Goal: Register for event/course

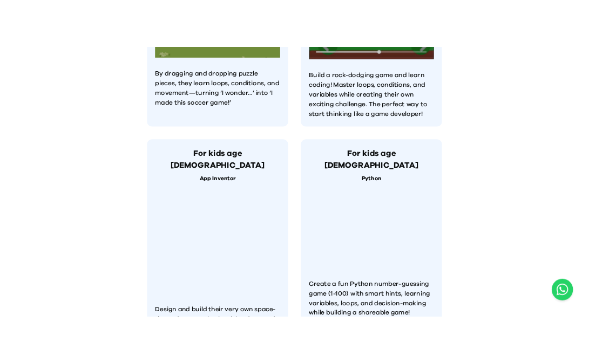
scroll to position [915, 0]
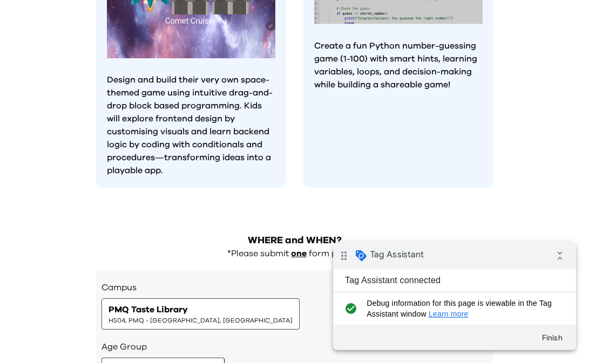
scroll to position [1179, 0]
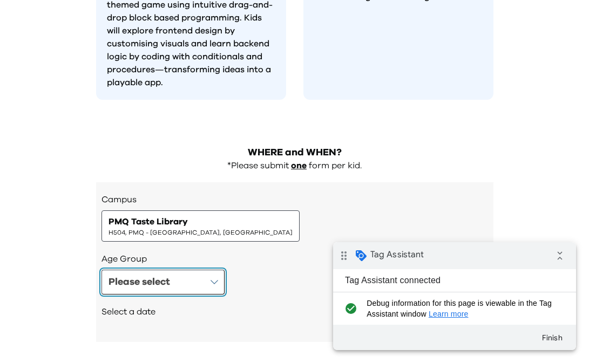
click at [184, 270] on button "Please select" at bounding box center [163, 282] width 123 height 25
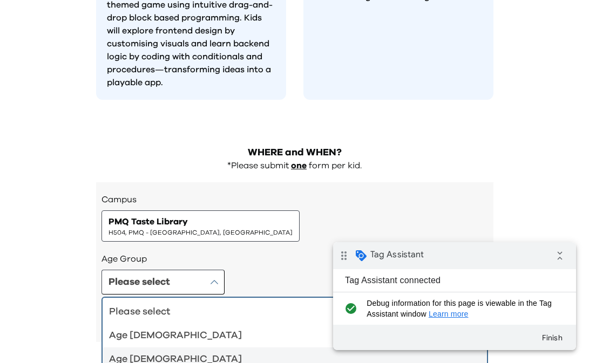
click at [177, 352] on div "Age [DEMOGRAPHIC_DATA]" at bounding box center [288, 359] width 359 height 15
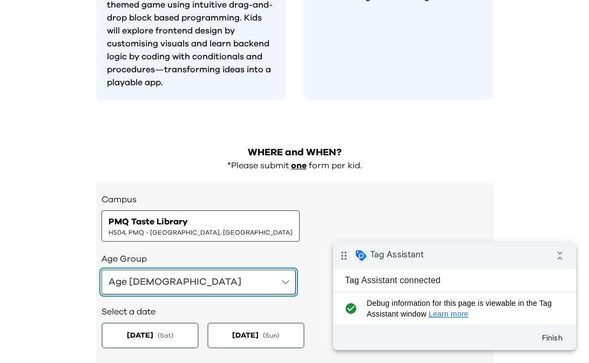
scroll to position [1232, 0]
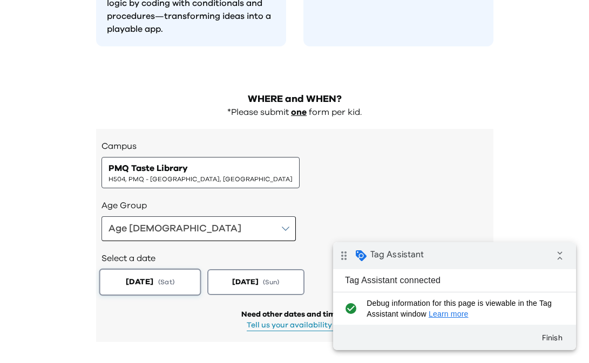
click at [171, 278] on span "( Sat )" at bounding box center [166, 282] width 16 height 9
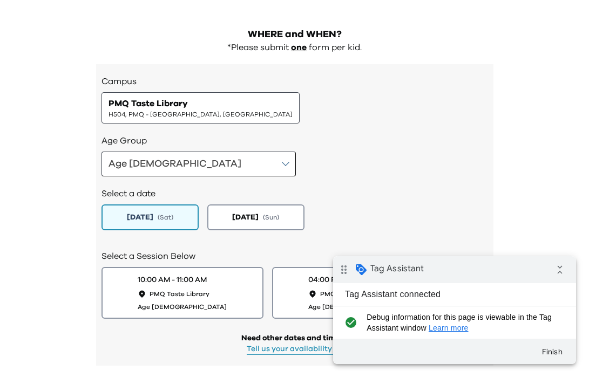
scroll to position [1293, 0]
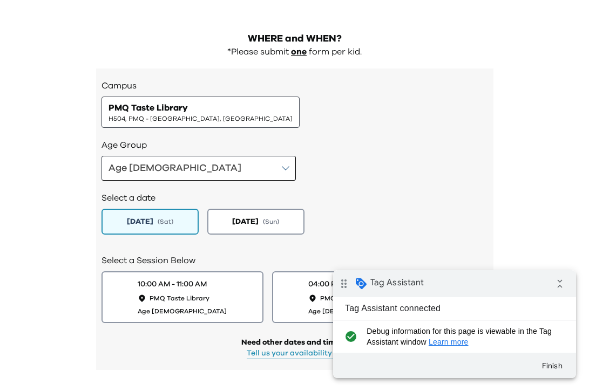
click at [214, 278] on div "10:00 AM - 11:00 AM PMQ Taste Library Age [DEMOGRAPHIC_DATA]" at bounding box center [182, 297] width 93 height 38
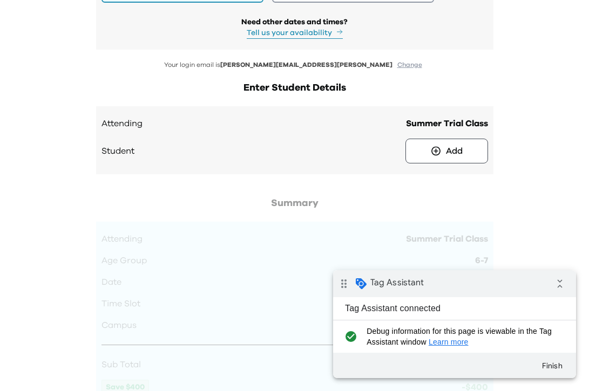
scroll to position [1652, 0]
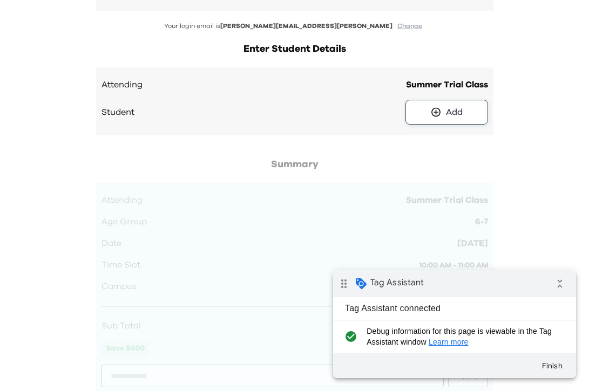
click at [456, 106] on div "Add" at bounding box center [454, 112] width 17 height 13
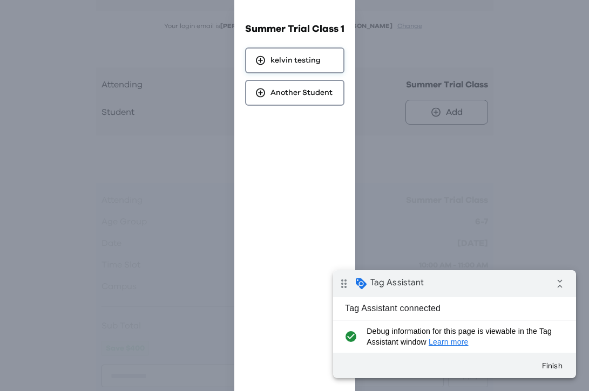
click at [330, 58] on div "kelvin testing" at bounding box center [294, 61] width 99 height 26
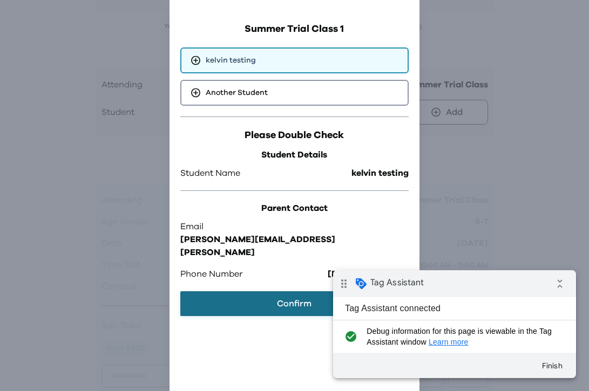
click at [286, 292] on button "Confirm" at bounding box center [294, 304] width 228 height 25
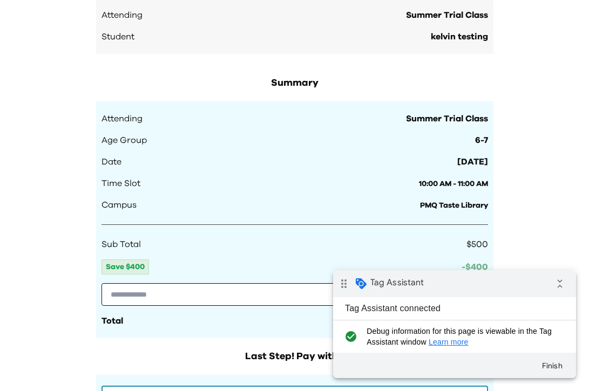
scroll to position [1896, 0]
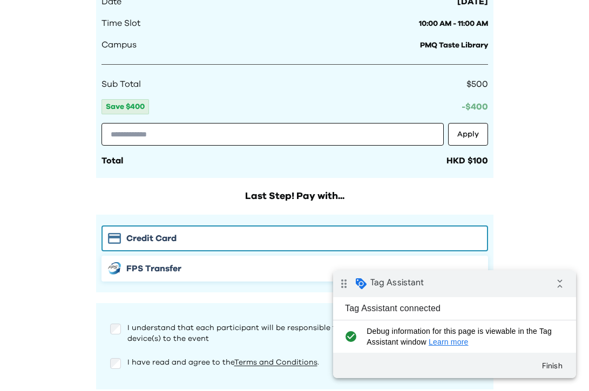
click at [171, 256] on button "FPS Transfer" at bounding box center [295, 269] width 387 height 26
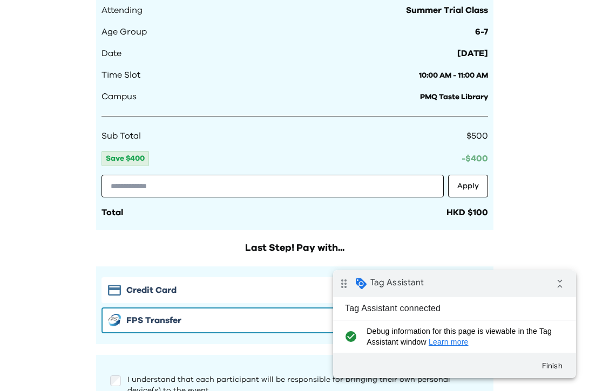
scroll to position [1945, 0]
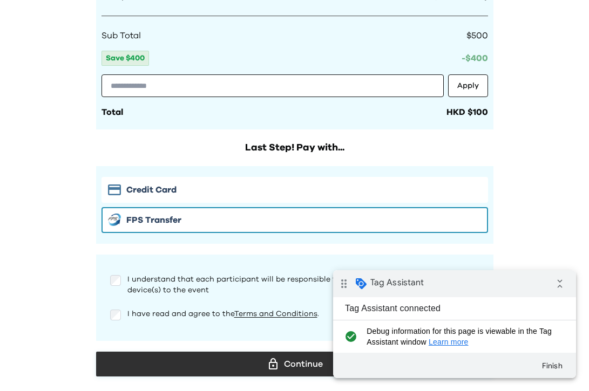
click at [283, 356] on div "Continue" at bounding box center [295, 364] width 380 height 16
